Goal: Information Seeking & Learning: Find specific fact

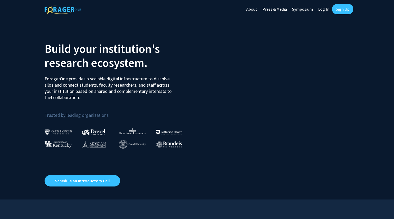
click at [346, 9] on link "Sign Up" at bounding box center [342, 9] width 21 height 10
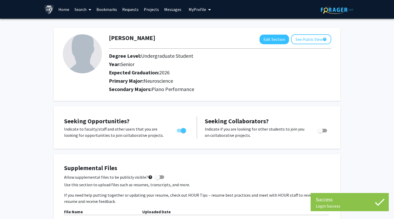
click at [63, 10] on link "Home" at bounding box center [64, 9] width 16 height 18
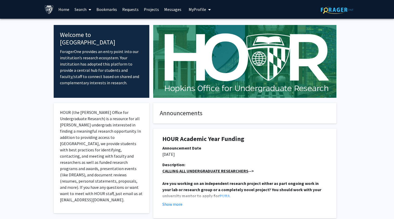
click at [85, 10] on link "Search" at bounding box center [83, 9] width 22 height 18
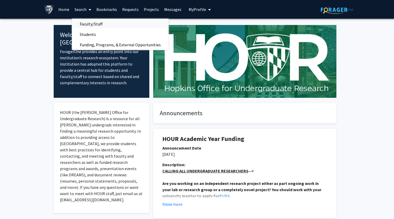
click at [88, 22] on span "Faculty/Staff" at bounding box center [91, 24] width 38 height 10
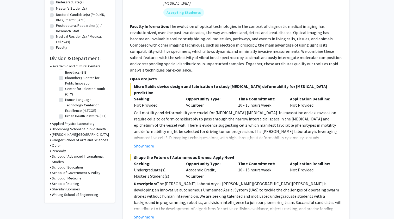
scroll to position [12, 0]
click at [65, 141] on h3 "Krieger School of Arts and Sciences" at bounding box center [80, 140] width 56 height 5
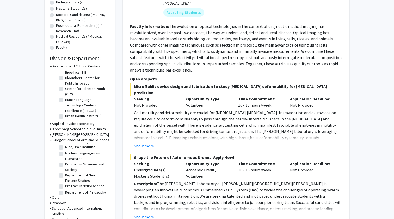
scroll to position [353, 0]
click at [65, 188] on label "Program in Neuroscience" at bounding box center [84, 190] width 39 height 5
click at [65, 188] on input "Program in Neuroscience" at bounding box center [66, 189] width 3 height 3
checkbox input "true"
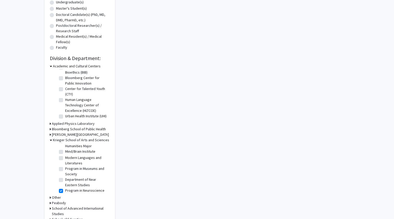
checkbox input "true"
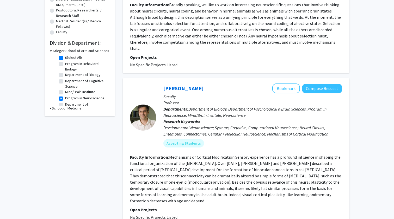
scroll to position [72, 0]
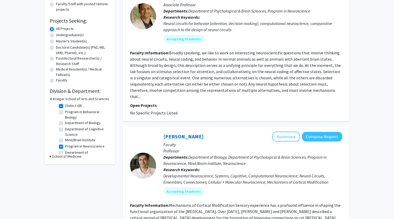
click at [52, 157] on h3 "School of Medicine" at bounding box center [67, 156] width 30 height 5
click at [69, 164] on label "Neuroscience" at bounding box center [76, 163] width 22 height 5
click at [69, 164] on input "Neuroscience" at bounding box center [66, 162] width 3 height 3
checkbox input "true"
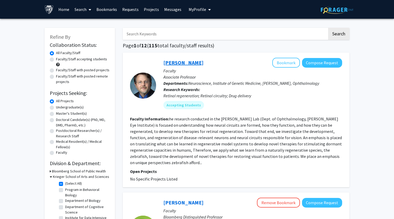
click at [180, 66] on link "[PERSON_NAME]" at bounding box center [183, 62] width 40 height 7
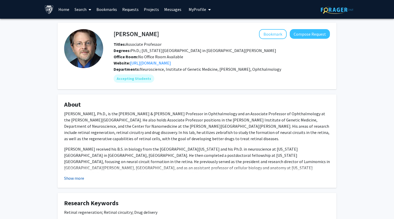
click at [74, 179] on button "Show more" at bounding box center [74, 178] width 20 height 6
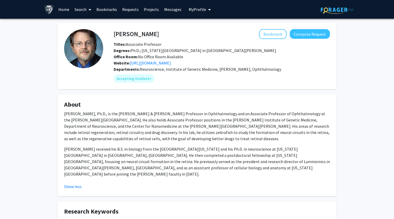
scroll to position [26, 0]
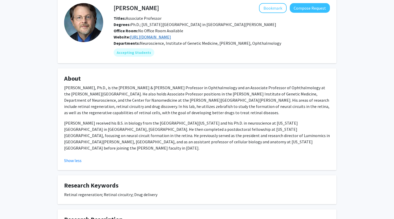
click at [167, 38] on link "[URL][DOMAIN_NAME]" at bounding box center [150, 36] width 41 height 5
